Goal: Information Seeking & Learning: Get advice/opinions

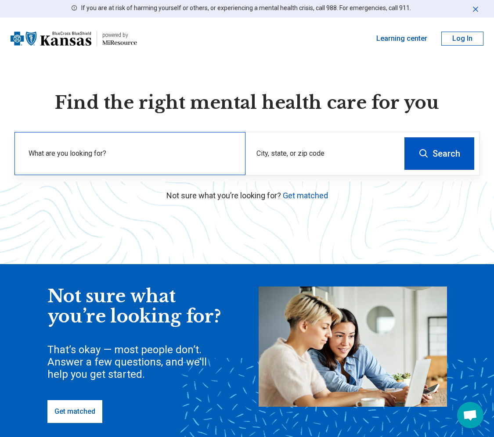
click at [147, 157] on label "What are you looking for?" at bounding box center [132, 153] width 206 height 11
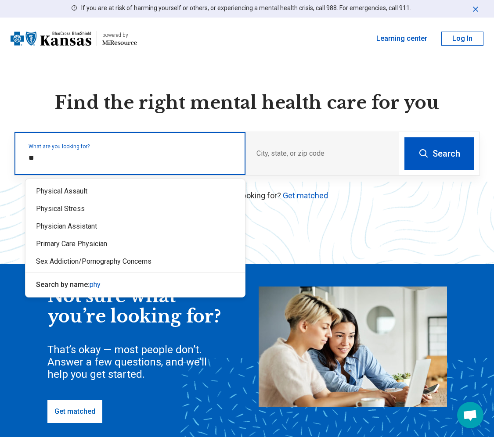
type input "*"
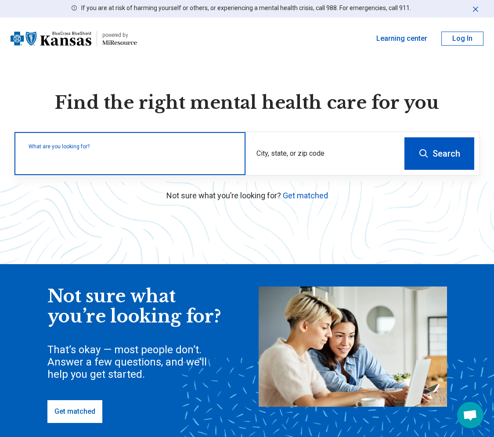
type input "*"
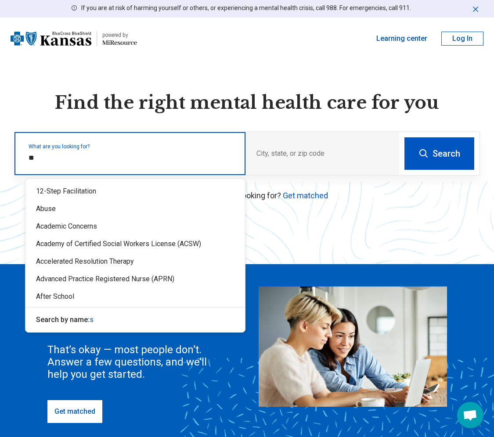
type input "*"
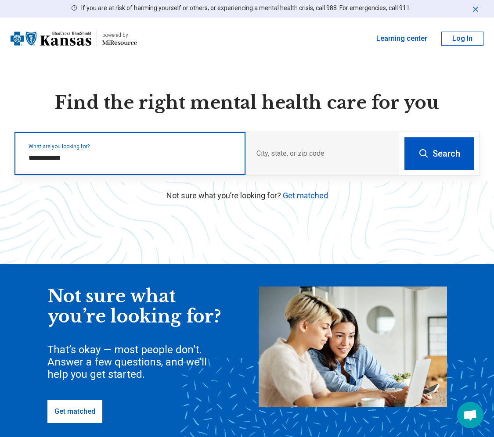
click at [85, 160] on input "**********" at bounding box center [132, 158] width 206 height 11
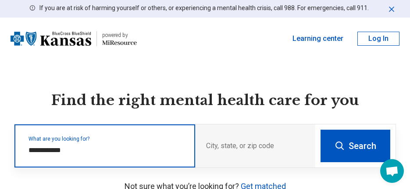
drag, startPoint x: 89, startPoint y: 152, endPoint x: 50, endPoint y: 148, distance: 38.8
click at [50, 148] on input "**********" at bounding box center [107, 150] width 156 height 11
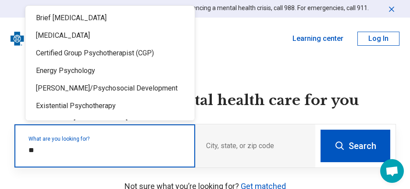
type input "*"
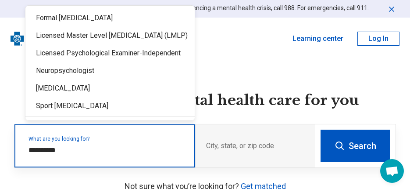
type input "**********"
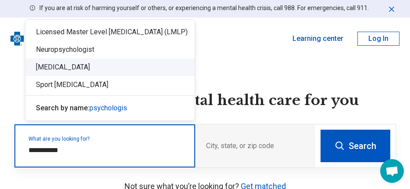
click at [74, 62] on div "[MEDICAL_DATA]" at bounding box center [109, 67] width 169 height 18
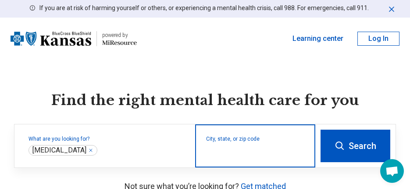
click at [252, 152] on input "City, state, or zip code" at bounding box center [255, 151] width 99 height 11
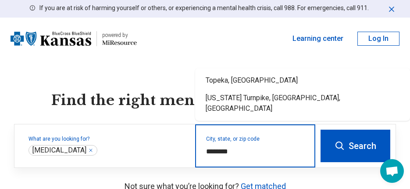
type input "*********"
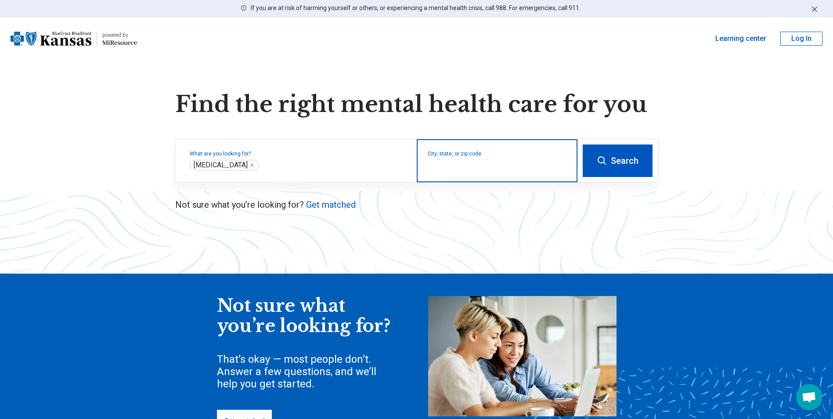
click at [453, 163] on input "City, state, or zip code" at bounding box center [497, 166] width 139 height 11
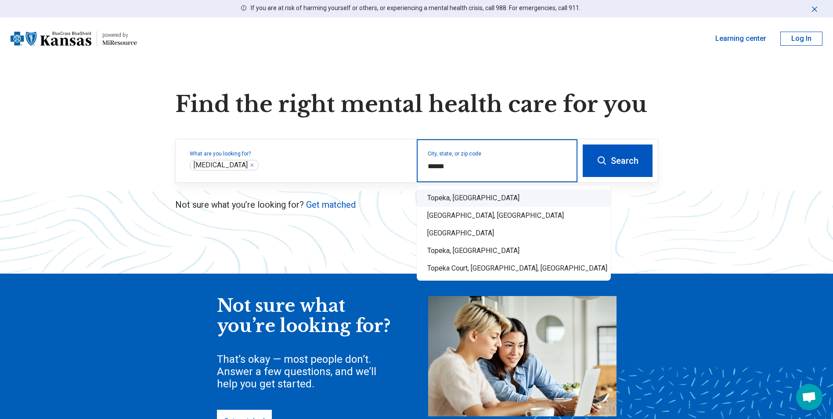
click at [451, 196] on div "Topeka, [GEOGRAPHIC_DATA]" at bounding box center [514, 198] width 194 height 18
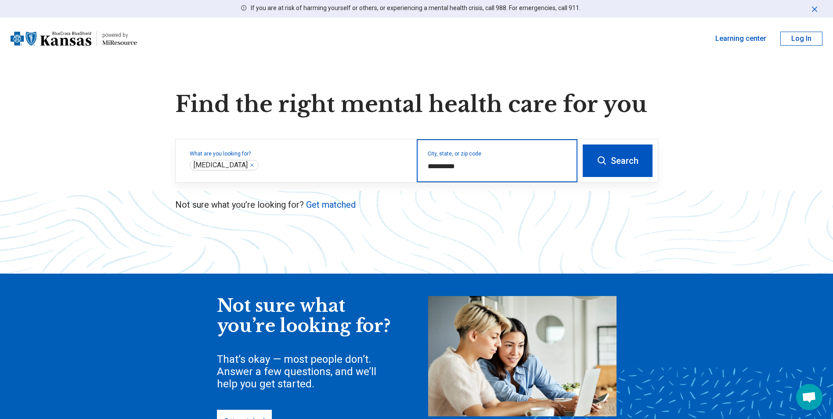
type input "**********"
click at [493, 161] on button "Search" at bounding box center [618, 160] width 70 height 32
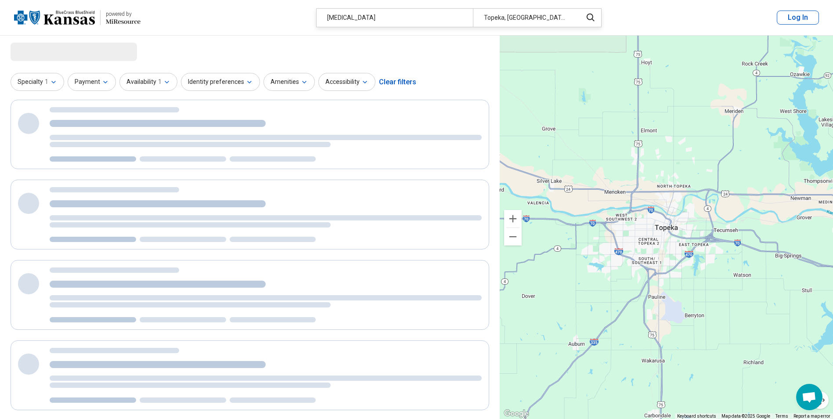
select select "***"
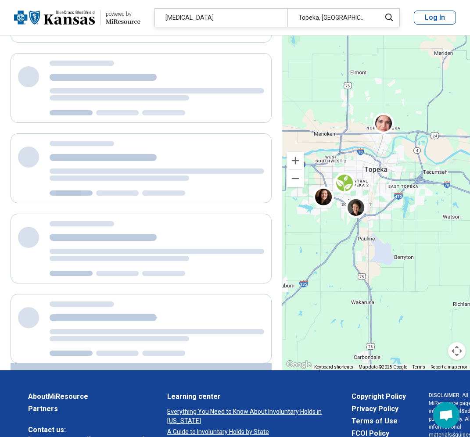
scroll to position [75, 0]
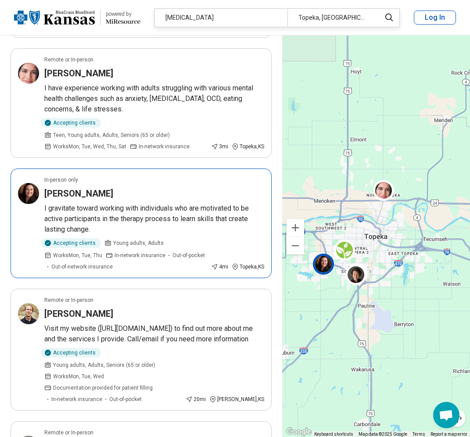
scroll to position [395, 0]
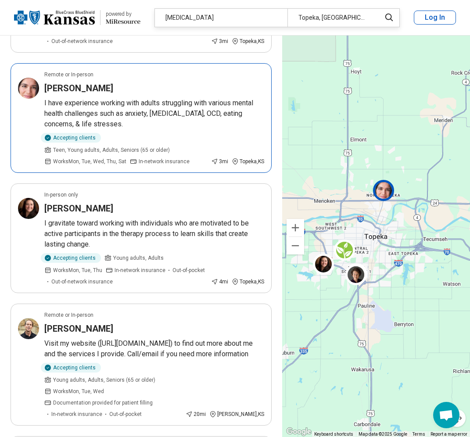
click at [46, 90] on h3 "[PERSON_NAME]" at bounding box center [78, 88] width 69 height 12
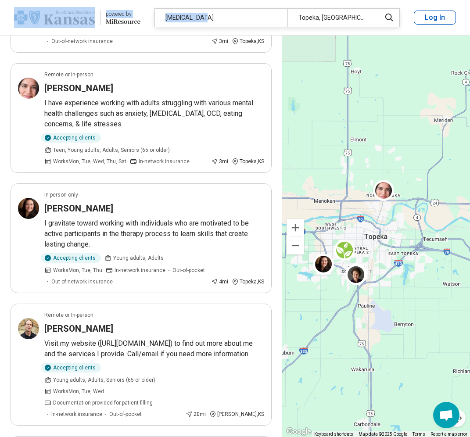
drag, startPoint x: 212, startPoint y: 18, endPoint x: 88, endPoint y: 23, distance: 124.4
click at [88, 23] on header "powered by Miresource logo [MEDICAL_DATA] [GEOGRAPHIC_DATA], [GEOGRAPHIC_DATA] …" at bounding box center [235, 18] width 470 height 36
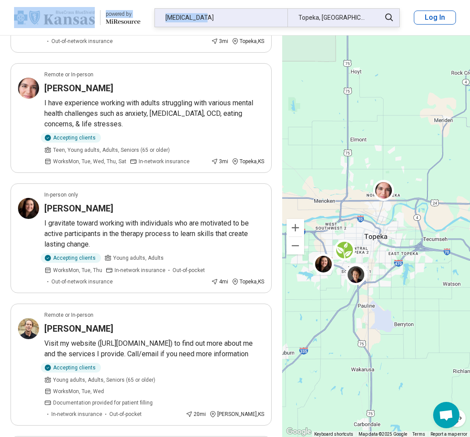
click at [226, 14] on div "[MEDICAL_DATA]" at bounding box center [221, 18] width 133 height 18
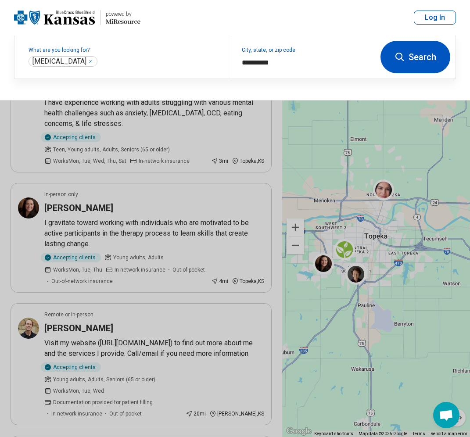
scroll to position [395, 0]
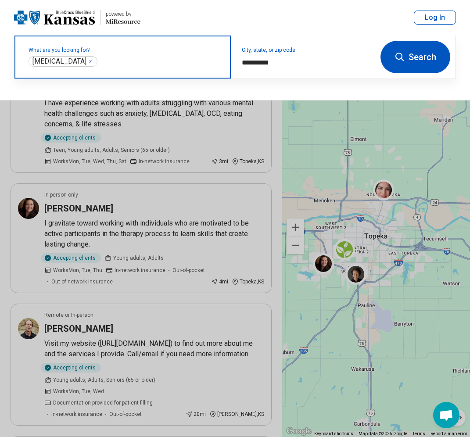
click at [88, 62] on icon "Remove" at bounding box center [90, 61] width 5 height 5
click at [126, 53] on label "What are you looking for?" at bounding box center [125, 49] width 192 height 5
paste input "**********"
type input "**********"
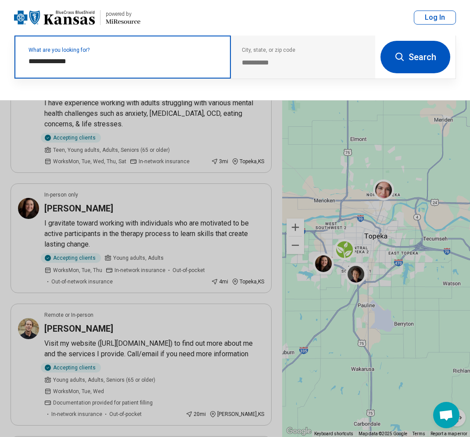
click button "Search" at bounding box center [416, 57] width 70 height 32
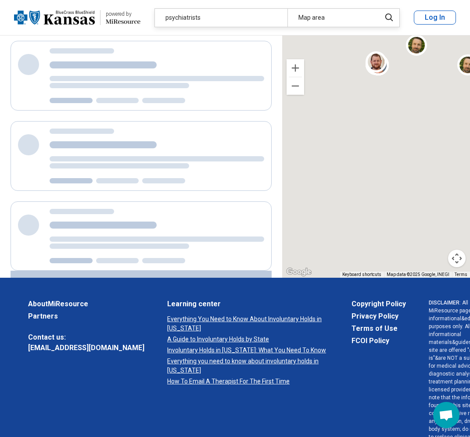
scroll to position [175, 0]
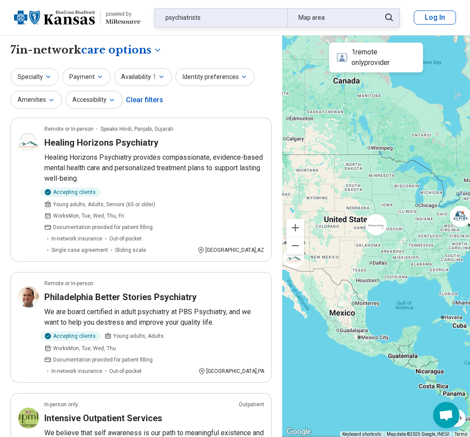
click at [318, 22] on div "Map area" at bounding box center [332, 18] width 88 height 18
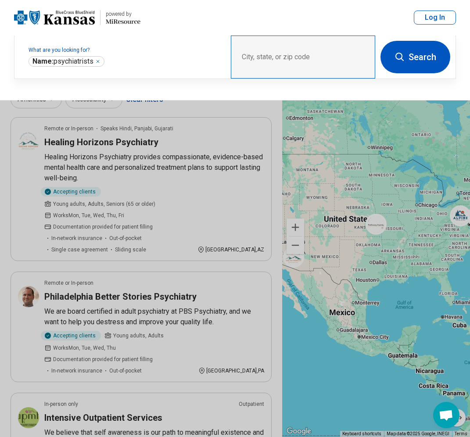
click at [299, 54] on div "City, state, or zip code" at bounding box center [303, 57] width 144 height 43
click at [258, 57] on div "City, state, or zip code" at bounding box center [303, 57] width 144 height 43
click at [238, 63] on div "City, state, or zip code" at bounding box center [303, 57] width 144 height 43
click at [238, 52] on div "City, state, or zip code" at bounding box center [303, 57] width 144 height 43
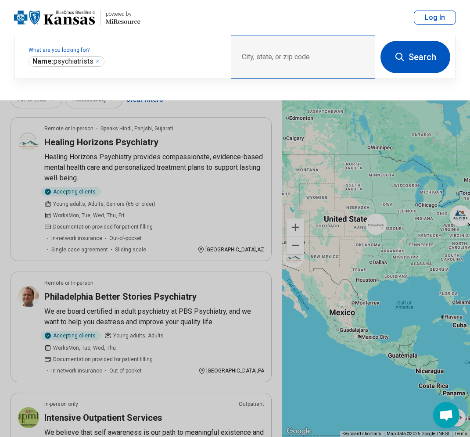
click at [252, 58] on div "City, state, or zip code" at bounding box center [303, 57] width 144 height 43
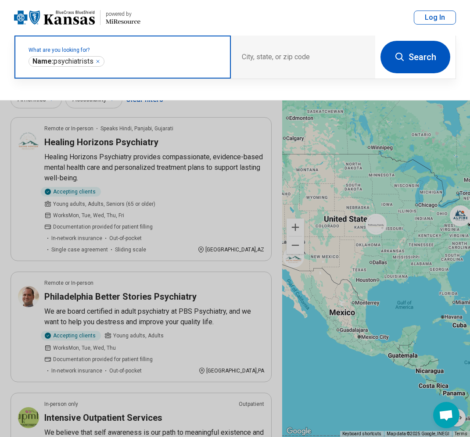
click at [127, 61] on input "text" at bounding box center [163, 61] width 114 height 11
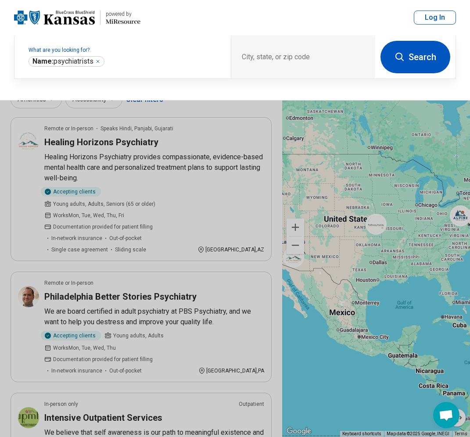
click at [403, 54] on icon at bounding box center [400, 57] width 11 height 11
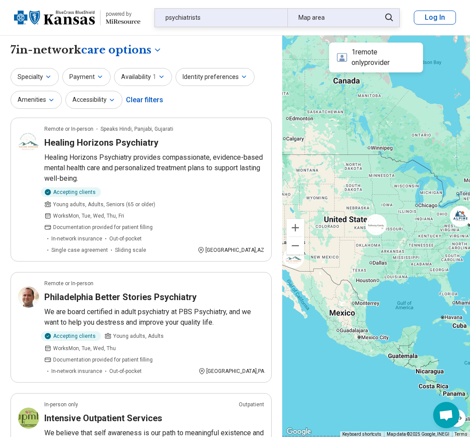
click at [311, 18] on div "Map area" at bounding box center [332, 18] width 88 height 18
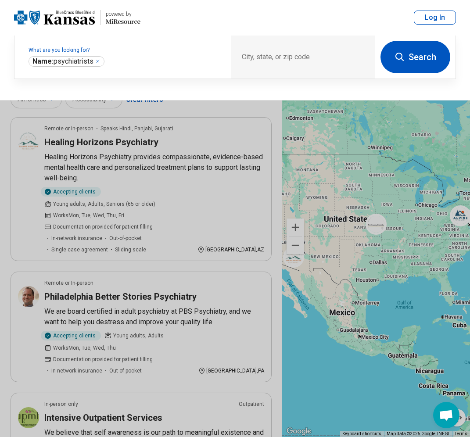
click at [368, 227] on button at bounding box center [235, 218] width 470 height 437
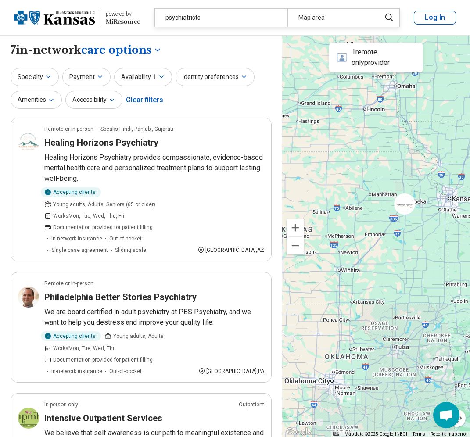
drag, startPoint x: 427, startPoint y: 210, endPoint x: 370, endPoint y: 211, distance: 57.5
click at [370, 211] on div at bounding box center [376, 237] width 188 height 402
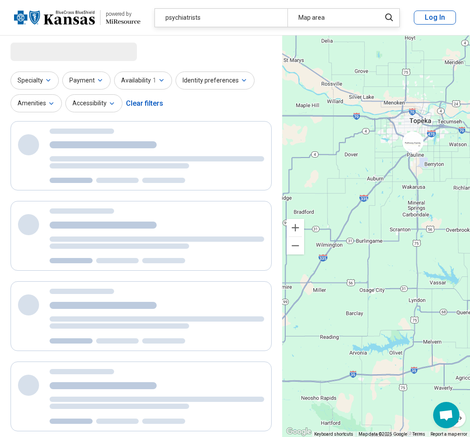
drag, startPoint x: 400, startPoint y: 192, endPoint x: 376, endPoint y: 224, distance: 40.1
click at [376, 224] on div at bounding box center [376, 237] width 188 height 402
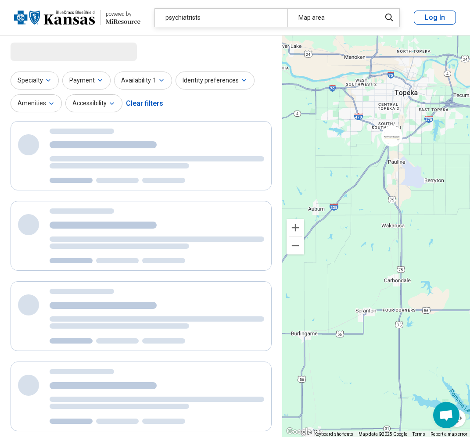
select select "***"
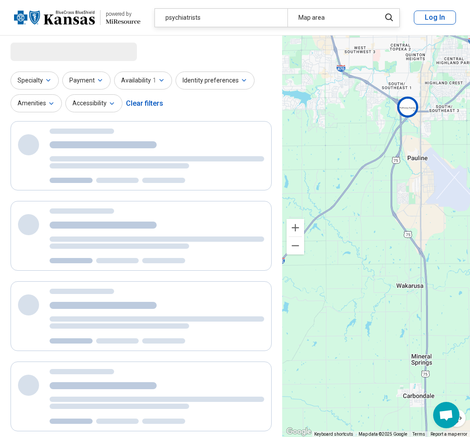
click at [407, 107] on img at bounding box center [407, 107] width 21 height 21
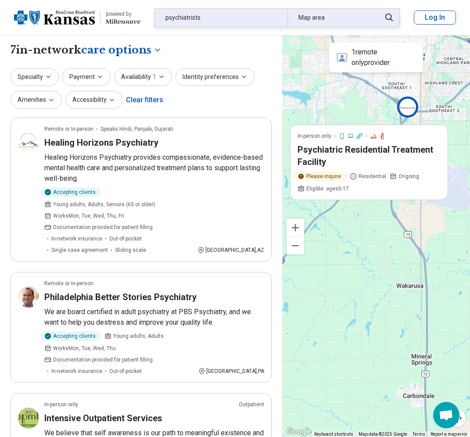
click at [325, 19] on div "Map area" at bounding box center [332, 18] width 88 height 18
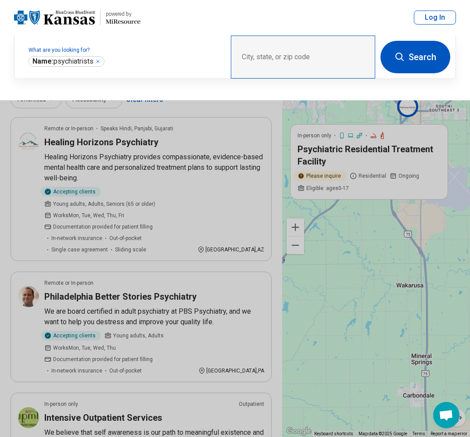
click at [278, 48] on div "City, state, or zip code" at bounding box center [303, 57] width 144 height 43
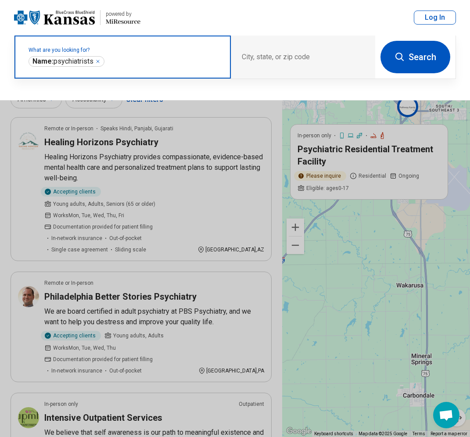
click at [147, 56] on input "text" at bounding box center [163, 61] width 114 height 11
click at [101, 61] on icon "Remove" at bounding box center [97, 61] width 5 height 5
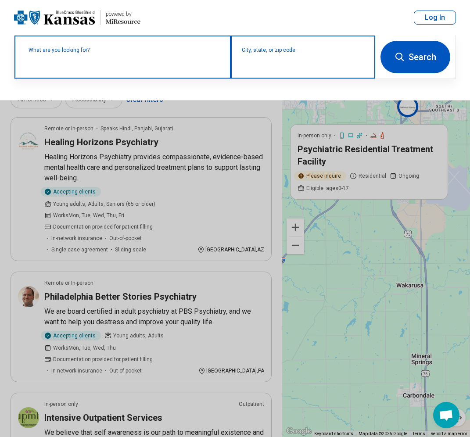
click at [296, 61] on input "City, state, or zip code" at bounding box center [303, 63] width 123 height 11
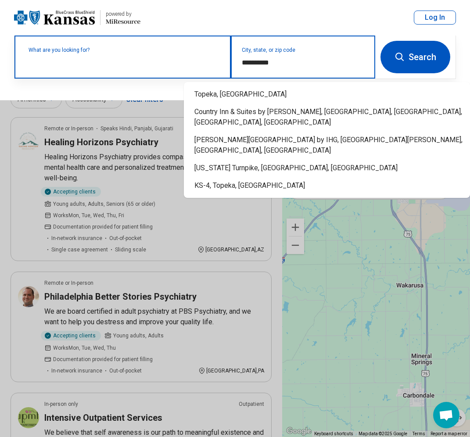
type input "**********"
click at [118, 47] on div "What are you looking for?" at bounding box center [122, 57] width 216 height 43
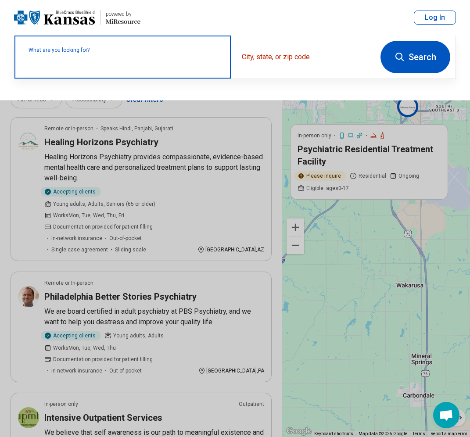
paste input "**********"
type input "**********"
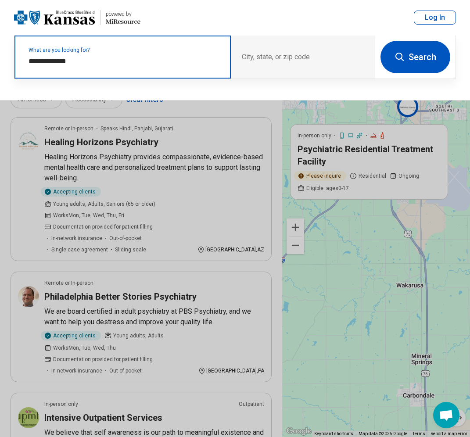
click button "Search" at bounding box center [416, 57] width 70 height 32
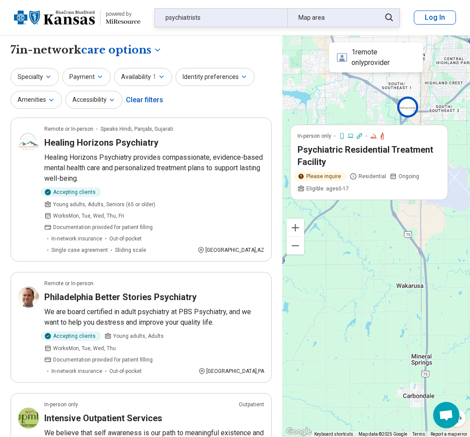
click at [241, 16] on div "psychiatrists" at bounding box center [221, 18] width 133 height 18
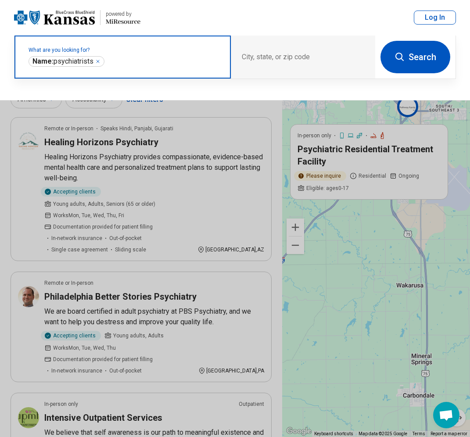
click at [103, 63] on div "**********" at bounding box center [67, 61] width 76 height 11
click at [97, 62] on icon "Remove" at bounding box center [97, 61] width 5 height 5
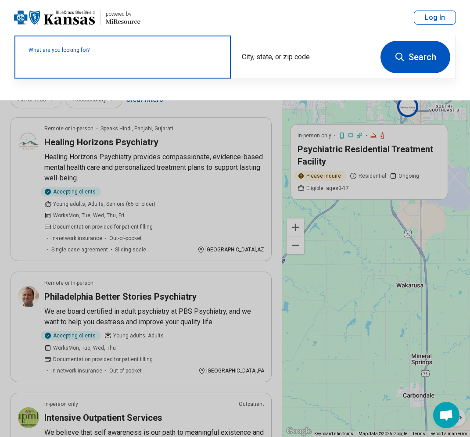
click at [55, 117] on button at bounding box center [235, 218] width 470 height 437
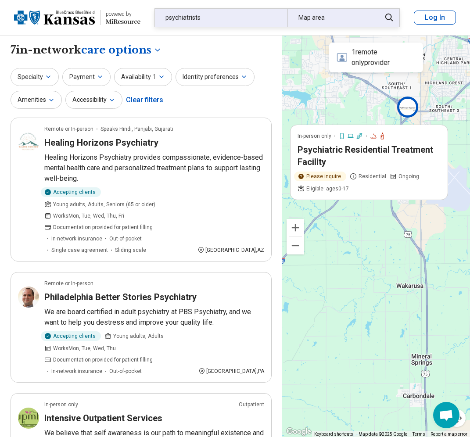
click at [332, 19] on div "Map area" at bounding box center [332, 18] width 88 height 18
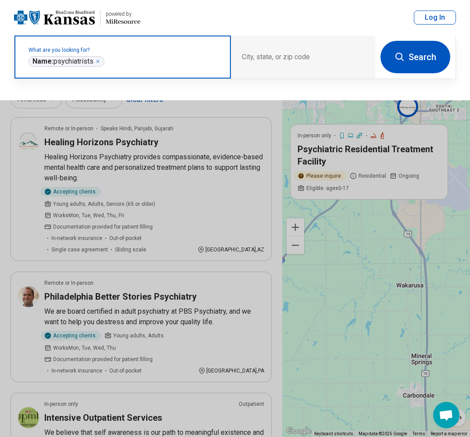
click at [99, 59] on icon "Remove" at bounding box center [97, 61] width 5 height 5
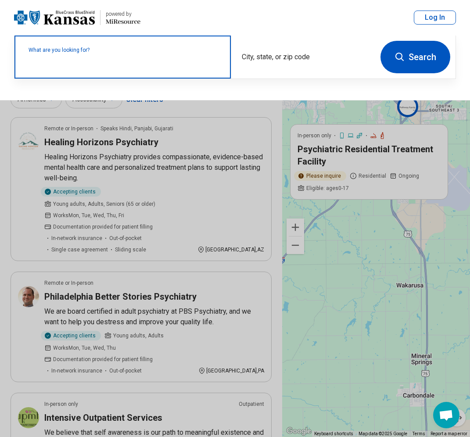
click at [89, 52] on label "What are you looking for?" at bounding box center [125, 49] width 192 height 5
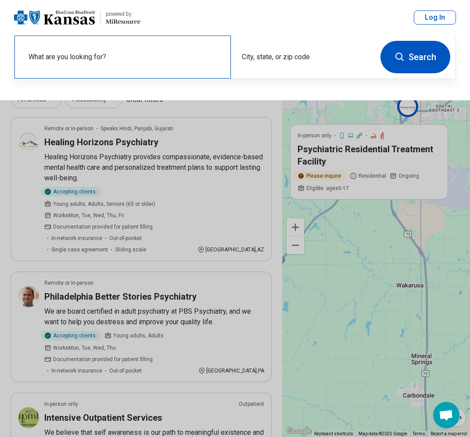
click at [49, 45] on div "What are you looking for?" at bounding box center [122, 57] width 216 height 43
click at [52, 55] on div "What are you looking for?" at bounding box center [122, 57] width 216 height 43
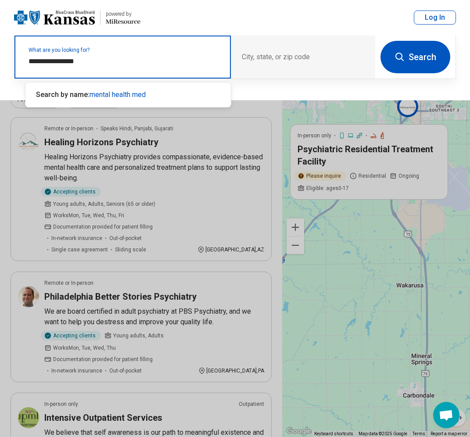
type input "**********"
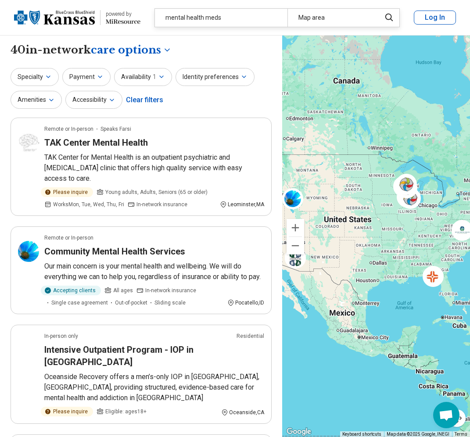
click at [66, 14] on img at bounding box center [54, 17] width 81 height 21
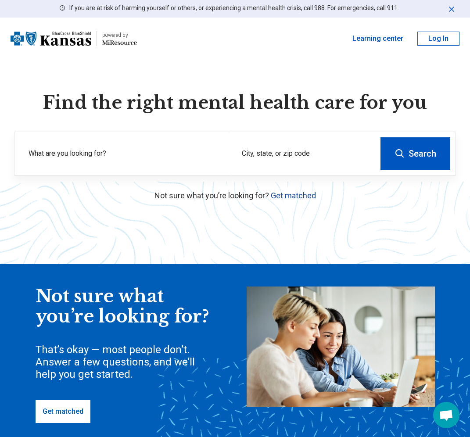
click at [295, 194] on link "Get matched" at bounding box center [293, 195] width 45 height 9
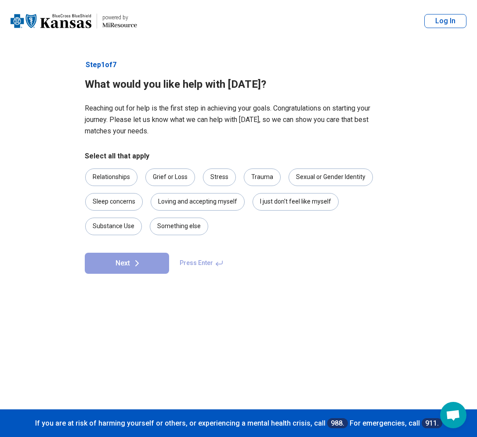
click at [279, 334] on article "Step 1 of 7 What would you like help with [DATE]? Reaching out for help is the …" at bounding box center [238, 225] width 335 height 367
click at [278, 205] on div "I just don't feel like myself" at bounding box center [295, 202] width 86 height 18
click at [215, 172] on div "Stress" at bounding box center [219, 178] width 33 height 18
click at [178, 226] on div "Something else" at bounding box center [179, 227] width 58 height 18
click at [124, 264] on button "Next" at bounding box center [127, 263] width 84 height 21
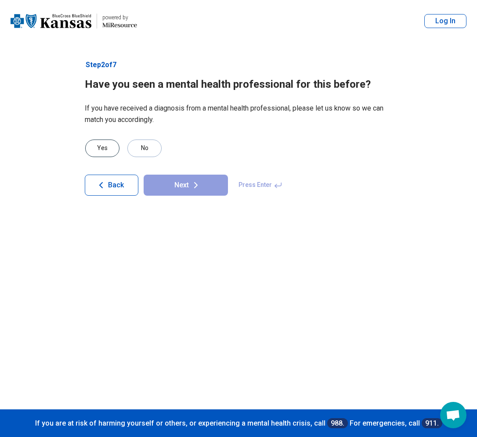
click at [107, 151] on div "Yes" at bounding box center [102, 149] width 34 height 18
click at [145, 151] on div "No" at bounding box center [144, 149] width 34 height 18
click at [184, 183] on button "Next" at bounding box center [186, 185] width 84 height 21
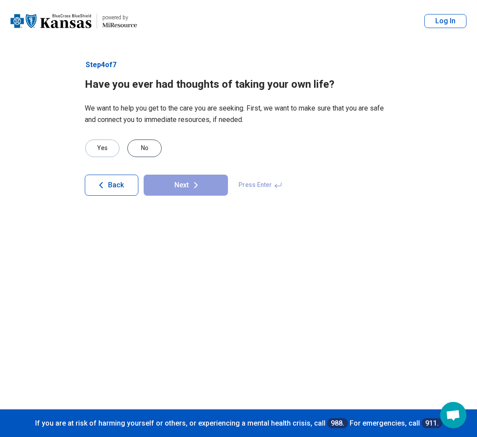
click at [144, 145] on div "No" at bounding box center [144, 149] width 34 height 18
click at [169, 187] on button "Next" at bounding box center [186, 185] width 84 height 21
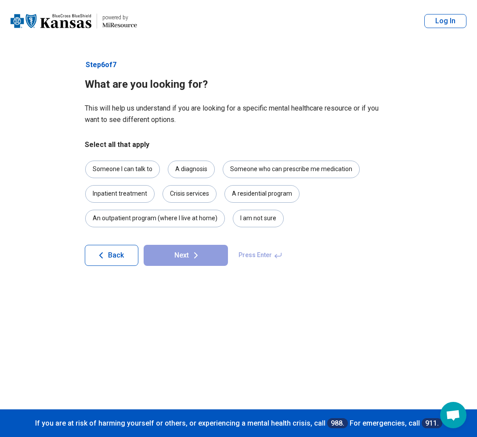
click at [214, 318] on article "Step 6 of 7 What are you looking for? This will help us understand if you are l…" at bounding box center [238, 225] width 335 height 367
click at [259, 166] on div "Someone who can prescribe me medication" at bounding box center [291, 170] width 137 height 18
click at [295, 338] on article "Step 6 of 7 What are you looking for? This will help us understand if you are l…" at bounding box center [238, 225] width 335 height 367
click at [185, 170] on div "A diagnosis" at bounding box center [191, 170] width 47 height 18
click at [266, 335] on article "Step 6 of 7 What are you looking for? This will help us understand if you are l…" at bounding box center [238, 225] width 335 height 367
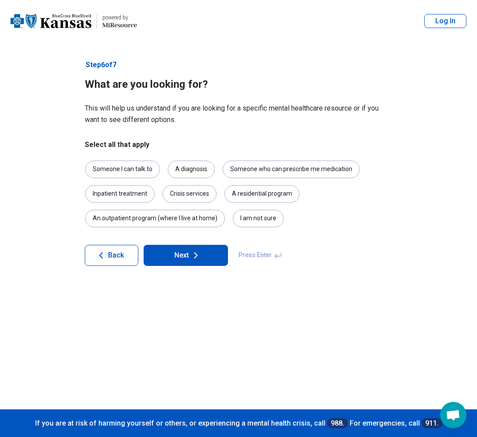
click at [194, 248] on button "Next" at bounding box center [186, 255] width 84 height 21
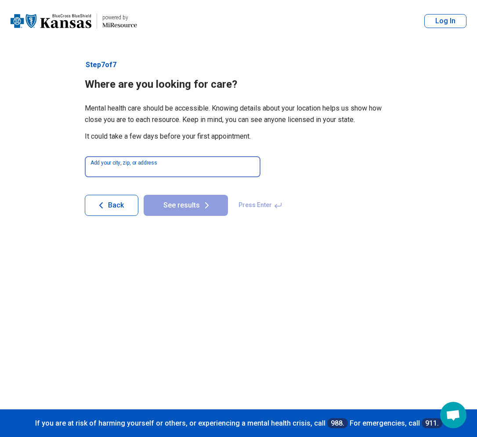
click at [137, 170] on input at bounding box center [173, 166] width 176 height 21
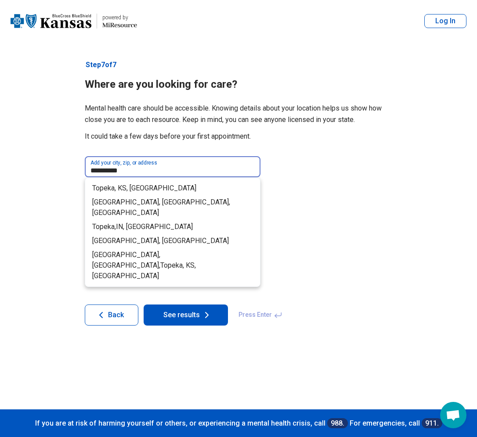
type input "**********"
click at [144, 305] on button "See results" at bounding box center [186, 315] width 84 height 21
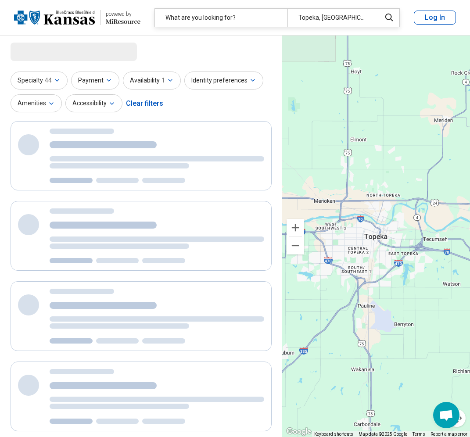
select select "***"
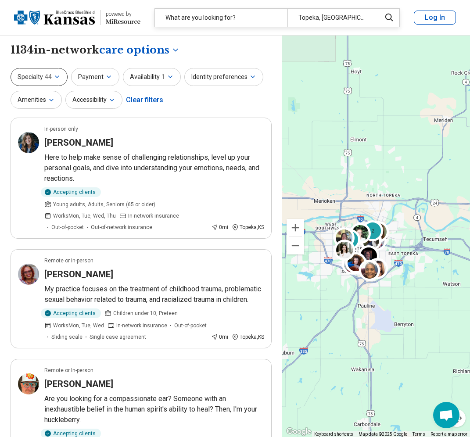
click at [55, 76] on icon "button" at bounding box center [57, 76] width 7 height 7
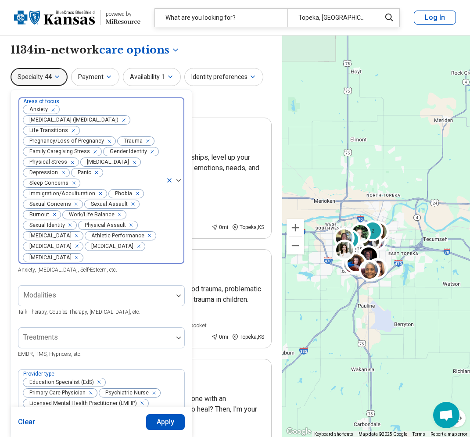
click at [106, 141] on icon "Remove [object Object]" at bounding box center [107, 141] width 6 height 6
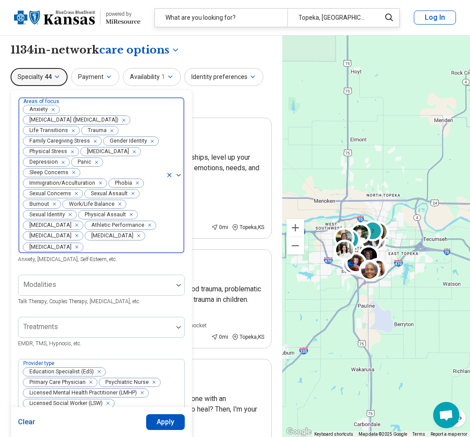
click at [100, 178] on div "Remove [object Object]" at bounding box center [99, 183] width 11 height 11
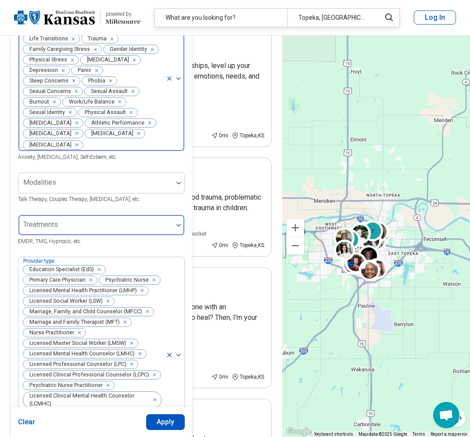
scroll to position [132, 0]
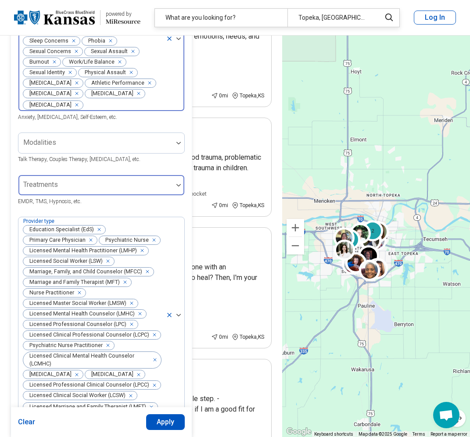
click at [88, 183] on div at bounding box center [96, 189] width 148 height 12
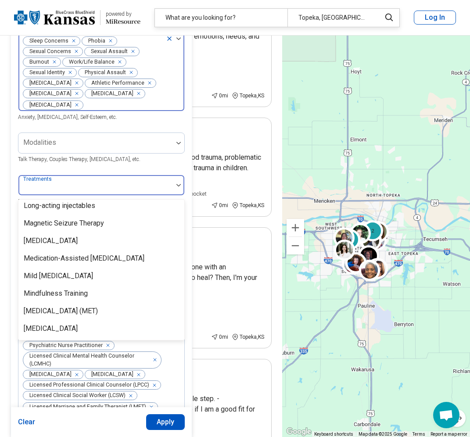
scroll to position [1141, 0]
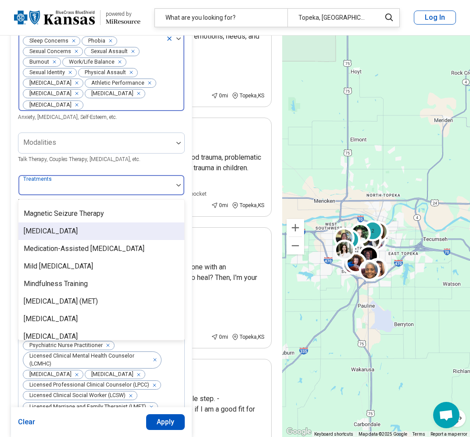
click at [115, 223] on div "[MEDICAL_DATA]" at bounding box center [101, 232] width 166 height 18
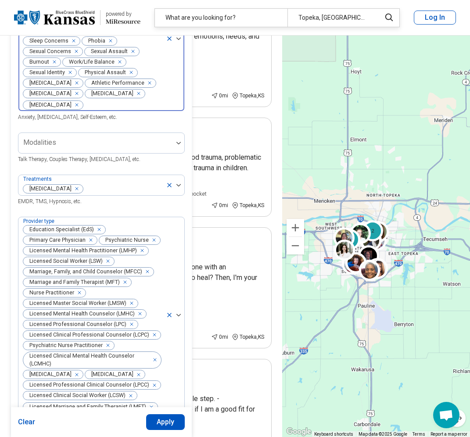
click at [11, 242] on div "Areas of focus Anxiety [MEDICAL_DATA] ([MEDICAL_DATA]) Life Transitions Trauma …" at bounding box center [102, 302] width 182 height 689
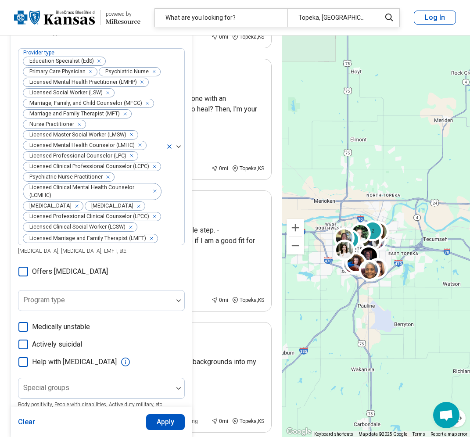
scroll to position [307, 0]
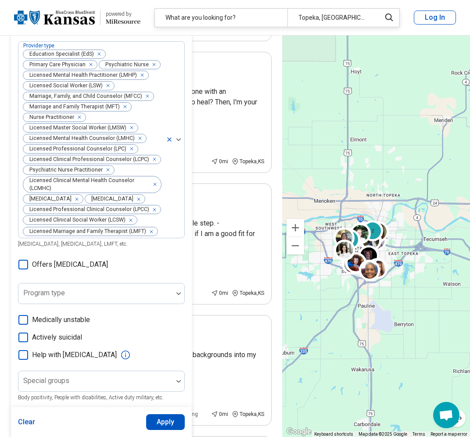
click at [22, 260] on icon at bounding box center [23, 265] width 10 height 10
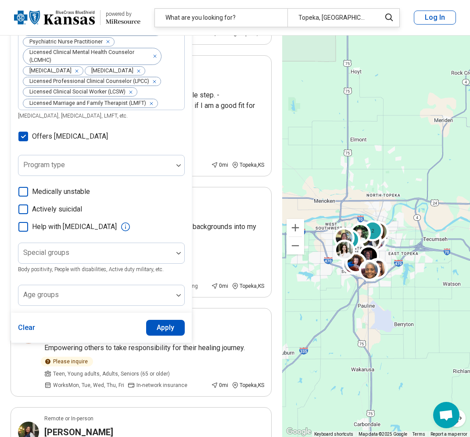
scroll to position [439, 0]
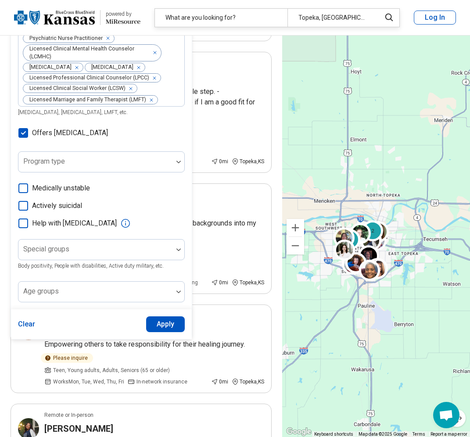
click at [155, 317] on button "Apply" at bounding box center [165, 325] width 39 height 16
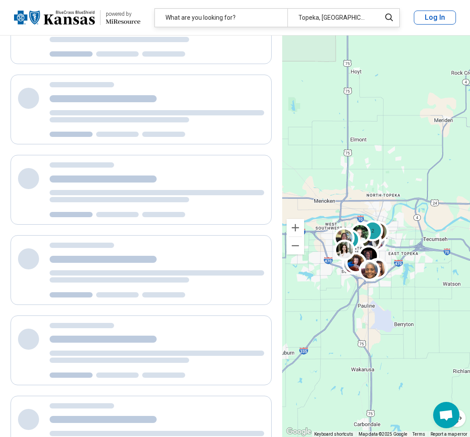
scroll to position [70, 0]
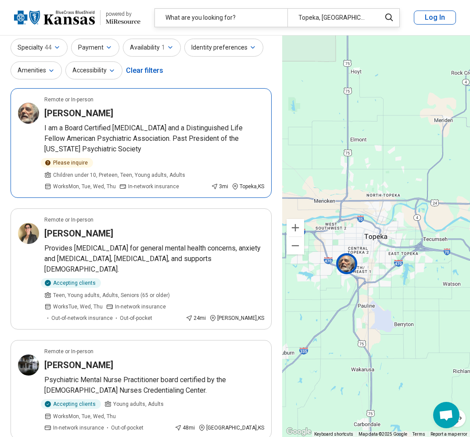
scroll to position [44, 0]
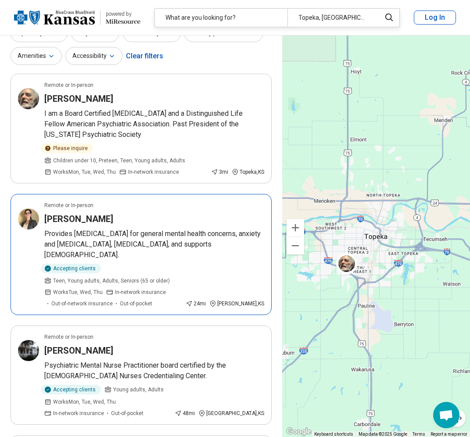
click at [72, 218] on h3 "[PERSON_NAME]" at bounding box center [78, 219] width 69 height 12
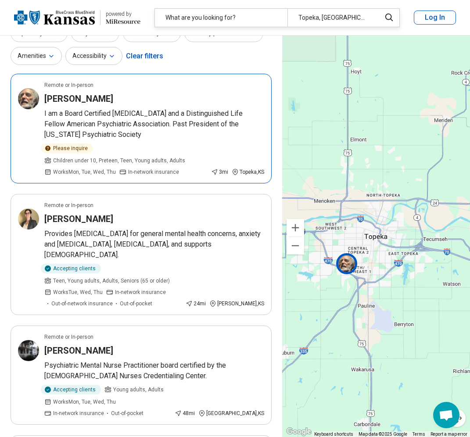
click at [115, 115] on p "I am a Board Certified [MEDICAL_DATA] and a Distinguished Life Fellow American …" at bounding box center [154, 124] width 220 height 32
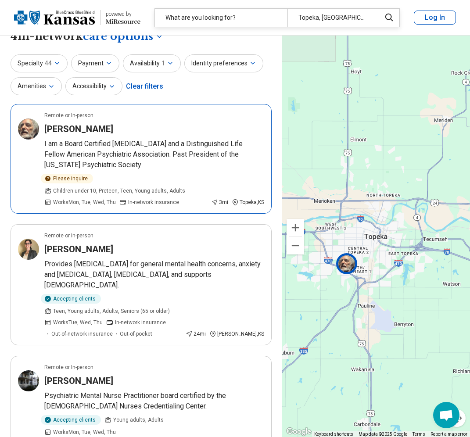
scroll to position [0, 0]
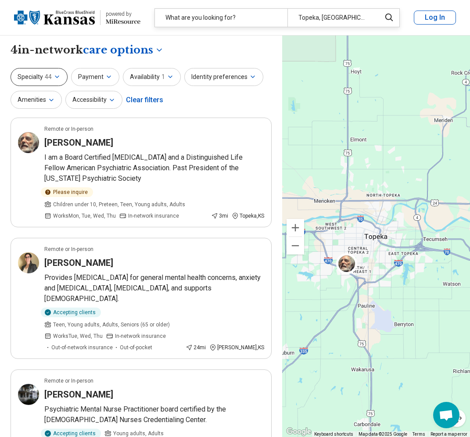
click at [49, 73] on span "44" at bounding box center [48, 76] width 7 height 9
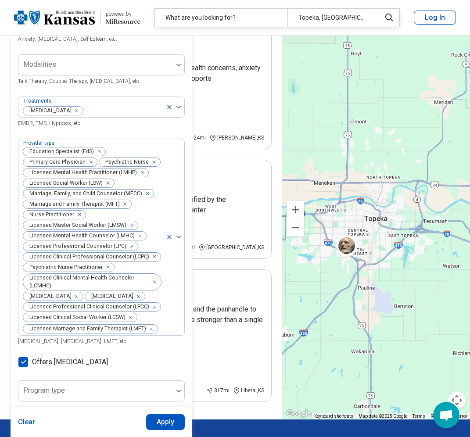
scroll to position [132, 0]
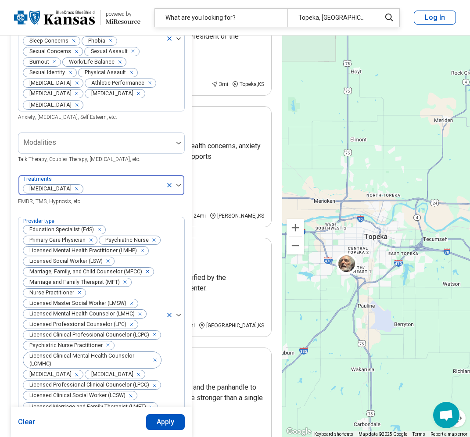
click at [78, 186] on icon "Remove [object Object]" at bounding box center [75, 189] width 6 height 6
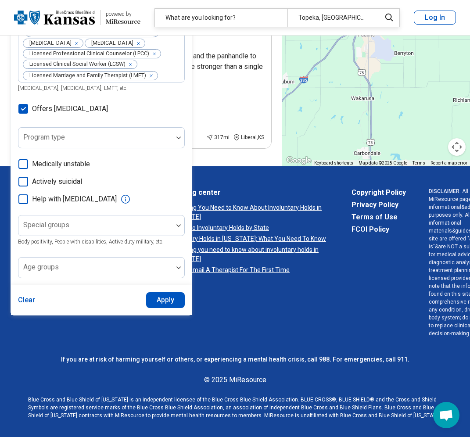
click at [166, 292] on button "Apply" at bounding box center [165, 300] width 39 height 16
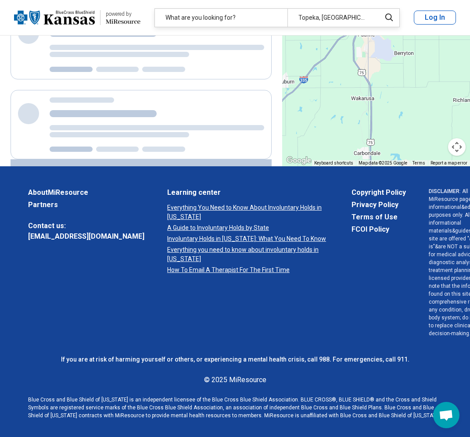
scroll to position [348, 0]
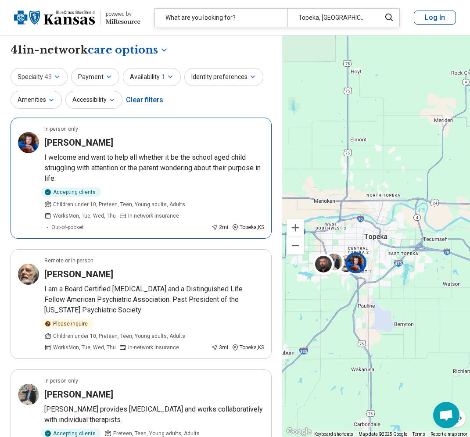
click at [176, 155] on p "I welcome and want to help all whether it be the school aged child struggling w…" at bounding box center [154, 168] width 220 height 32
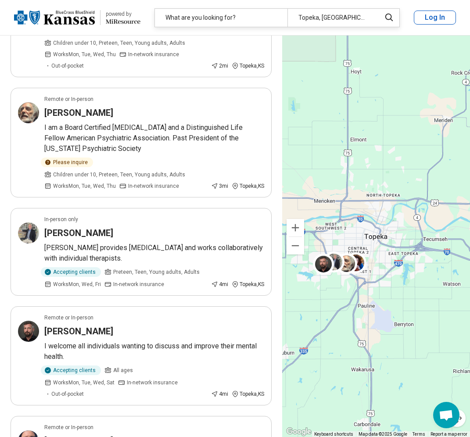
scroll to position [176, 0]
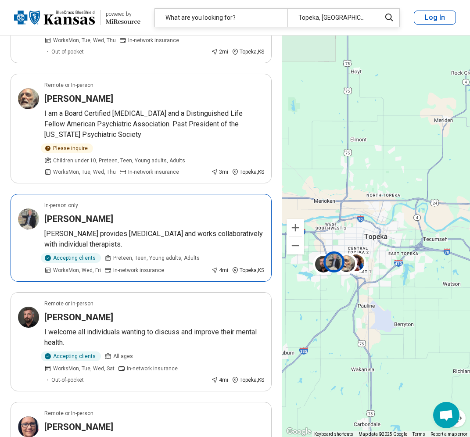
click at [77, 218] on h3 "[PERSON_NAME]" at bounding box center [78, 219] width 69 height 12
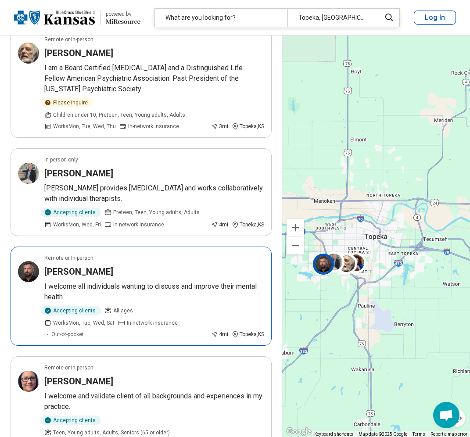
scroll to position [220, 0]
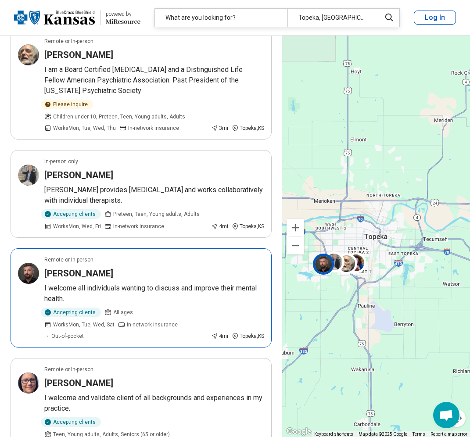
click at [180, 264] on article "Remote or In-person [PERSON_NAME] I welcome all individuals wanting to discuss …" at bounding box center [141, 297] width 261 height 99
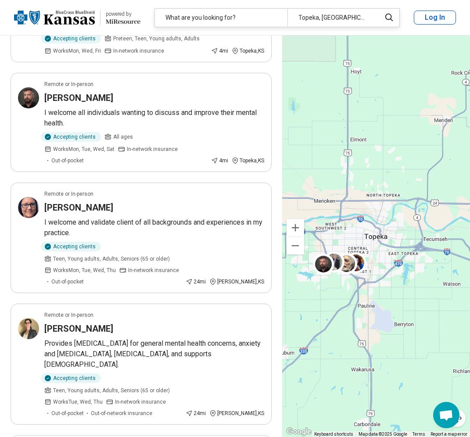
scroll to position [439, 0]
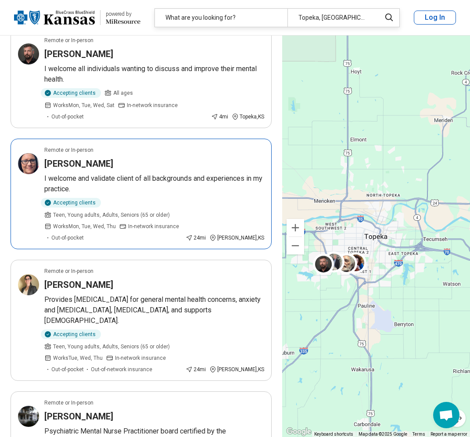
click at [207, 177] on p "I welcome and validate client of all backgrounds and experiences in my practice." at bounding box center [154, 183] width 220 height 21
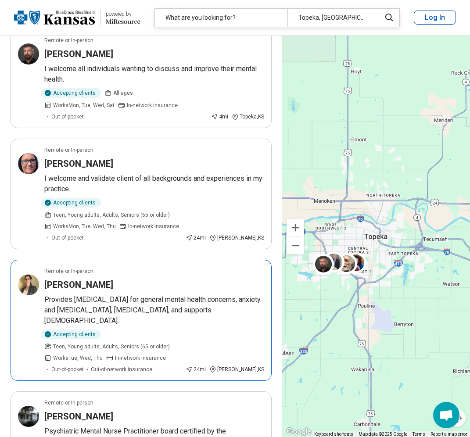
click at [161, 281] on div "[PERSON_NAME]" at bounding box center [154, 285] width 220 height 12
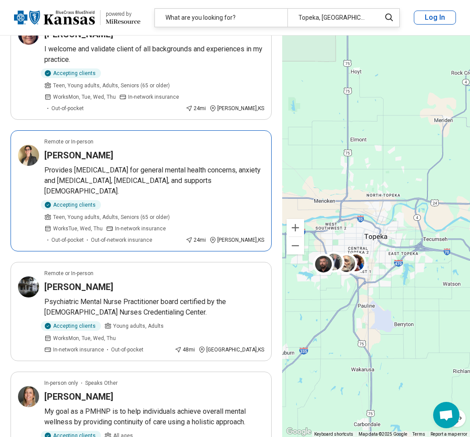
scroll to position [571, 0]
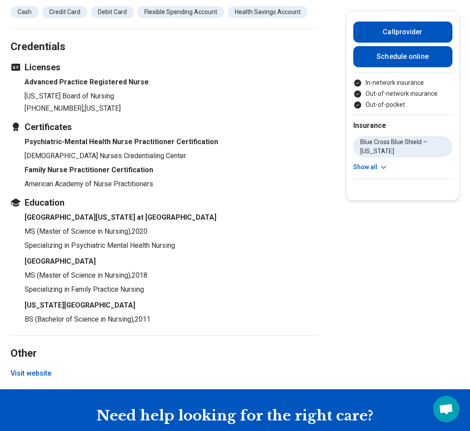
scroll to position [922, 0]
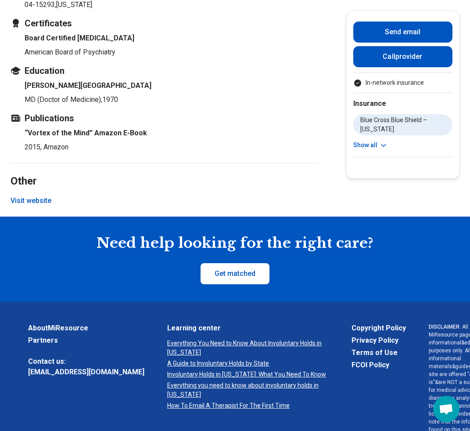
scroll to position [1185, 0]
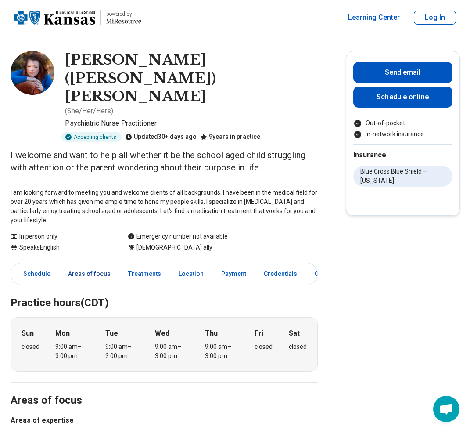
click at [82, 265] on link "Areas of focus" at bounding box center [89, 274] width 53 height 18
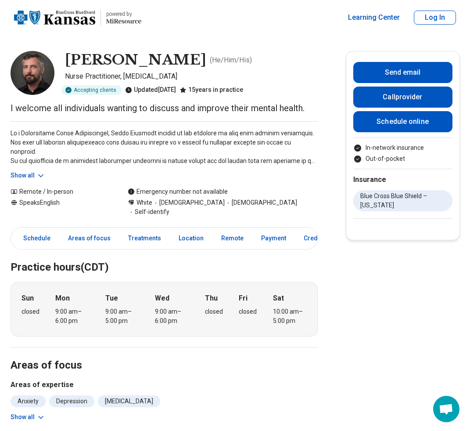
click at [32, 174] on button "Show all" at bounding box center [28, 175] width 35 height 9
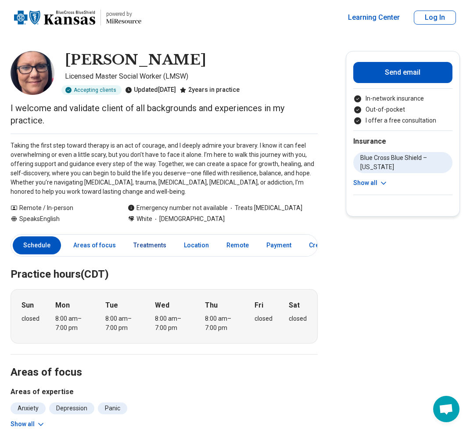
click at [157, 248] on link "Treatments" at bounding box center [149, 245] width 43 height 18
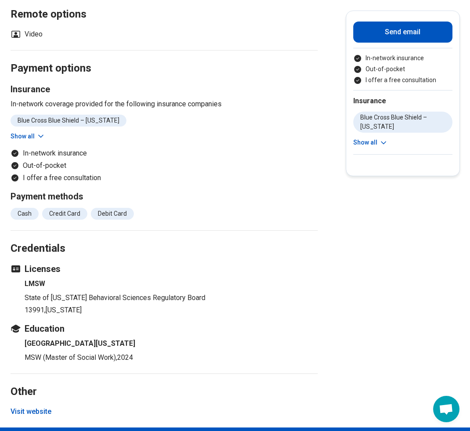
scroll to position [933, 0]
